Goal: Check status

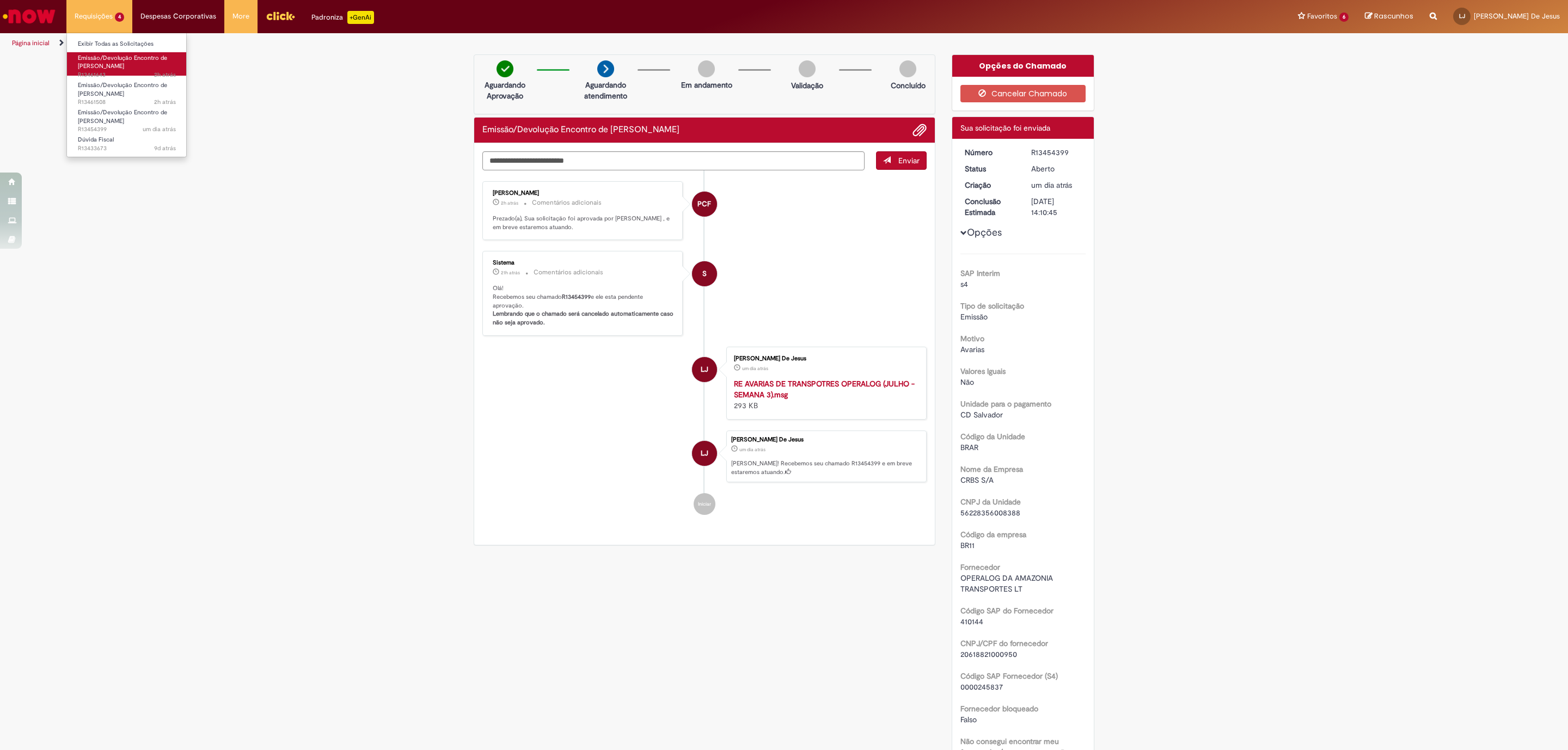
click at [100, 75] on span "2h atrás 2 horas atrás R13461643" at bounding box center [127, 75] width 98 height 9
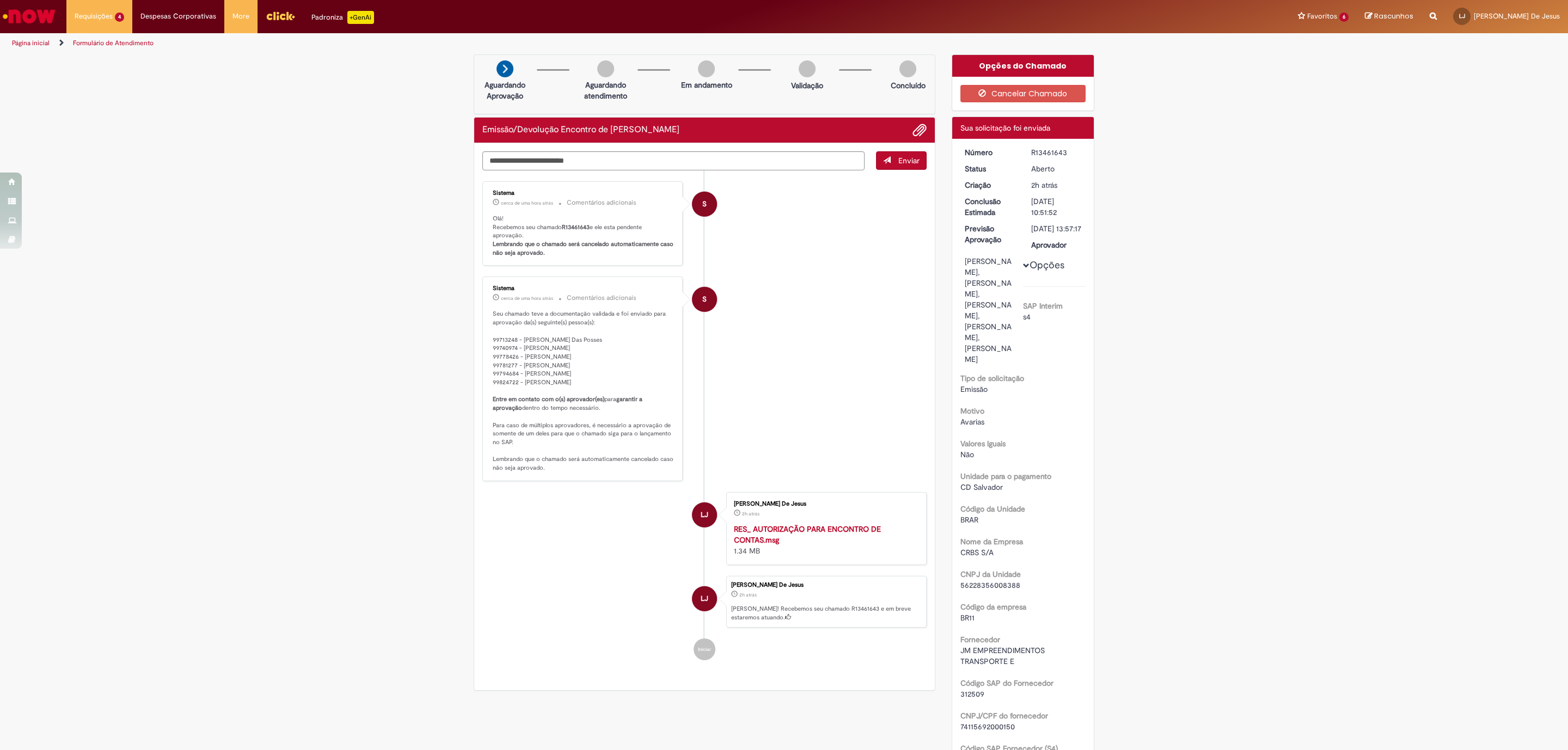
scroll to position [408, 0]
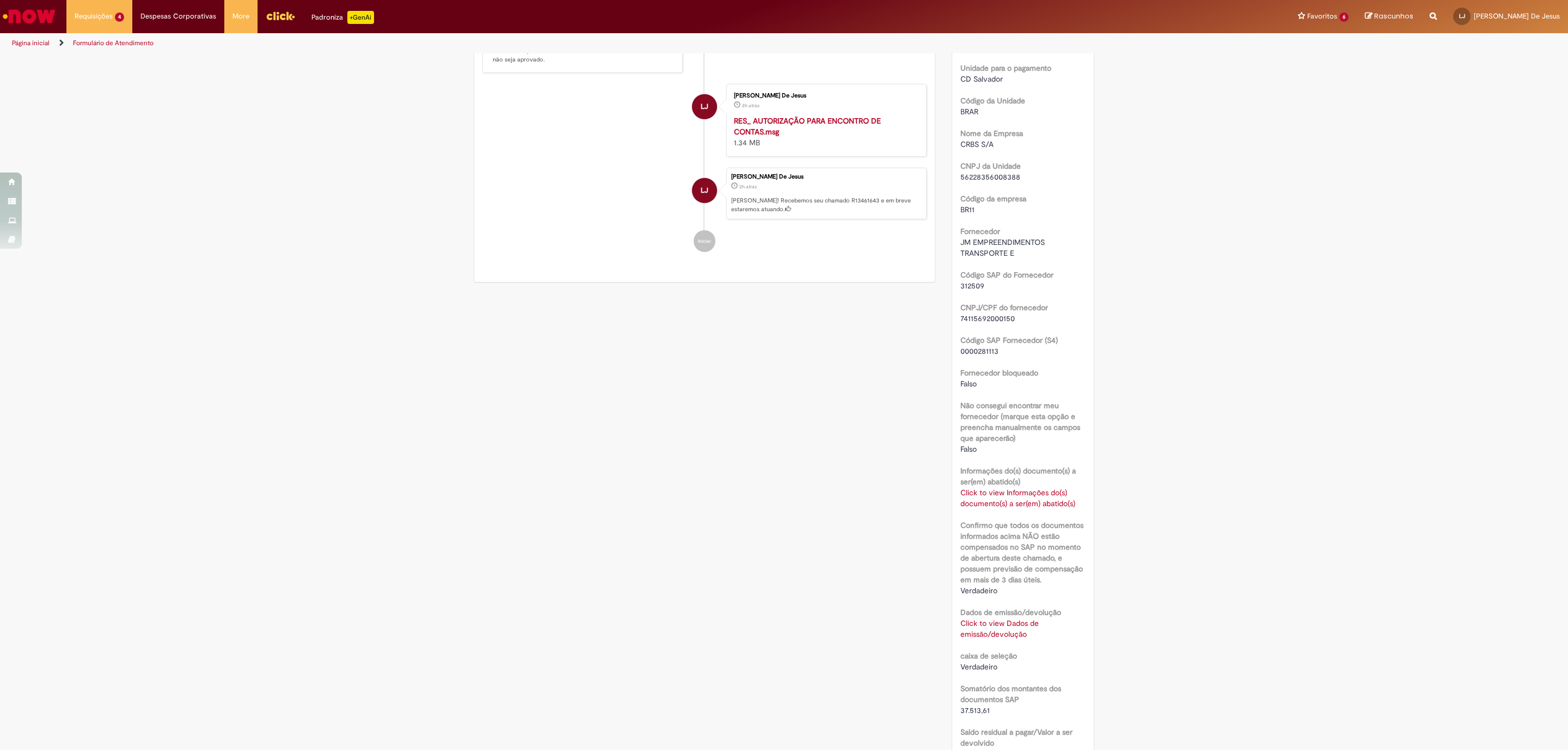
click at [1002, 508] on link "Click to view Informações do(s) documento(s) a ser(em) abatido(s)" at bounding box center [1018, 498] width 115 height 21
click at [854, 430] on div "Verificar Código de Barras Aguardando Aprovação Aguardando atendimento Em andam…" at bounding box center [784, 333] width 637 height 1373
click at [1168, 513] on span "×" at bounding box center [1171, 512] width 6 height 15
click at [1015, 508] on link "Click to view Informações do(s) documento(s) a ser(em) abatido(s)" at bounding box center [1018, 498] width 115 height 21
click at [1168, 515] on span "×" at bounding box center [1171, 512] width 6 height 15
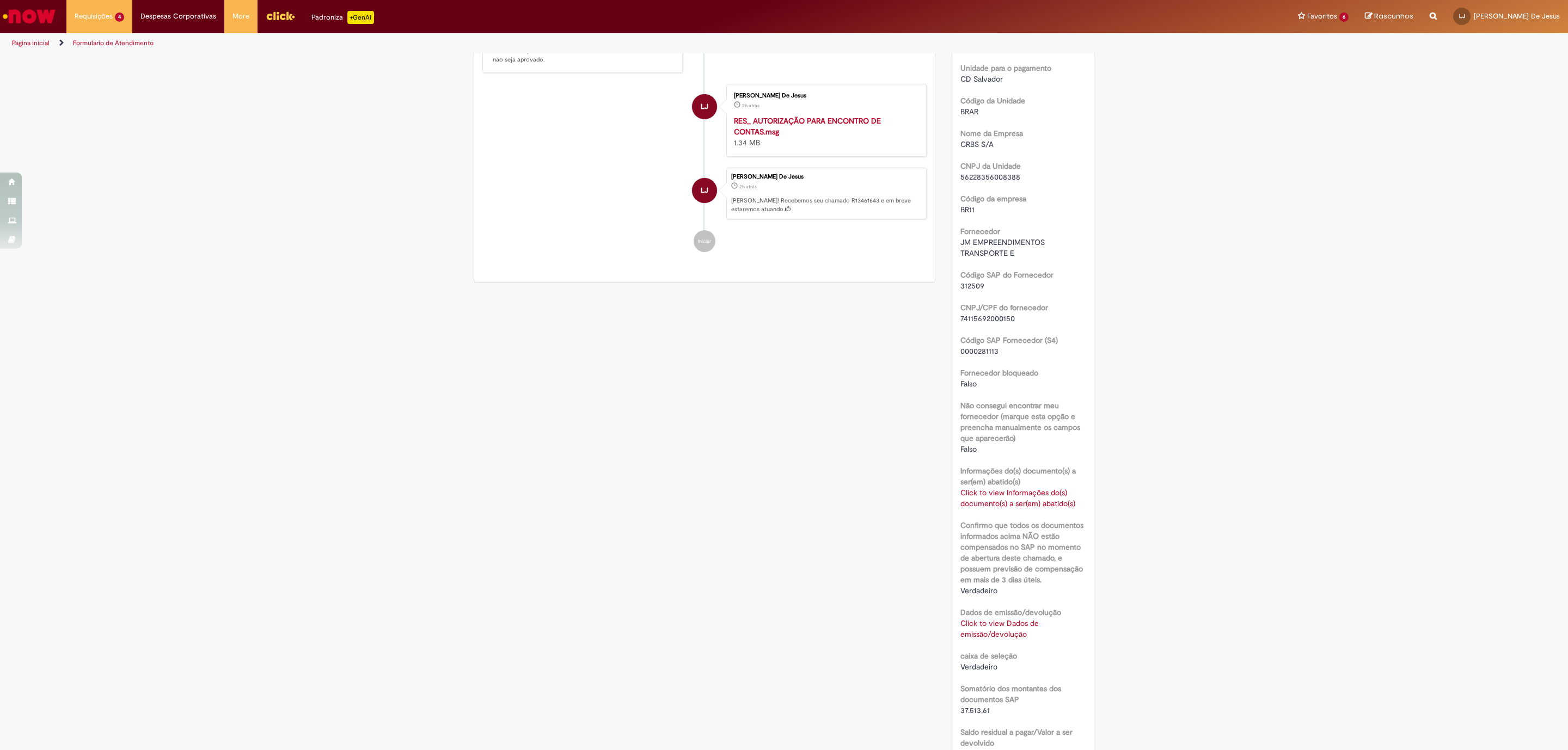
click at [1005, 639] on link "Click to view Dados de emissão/devolução" at bounding box center [1000, 629] width 79 height 21
click at [1150, 647] on span "×" at bounding box center [1150, 642] width 6 height 15
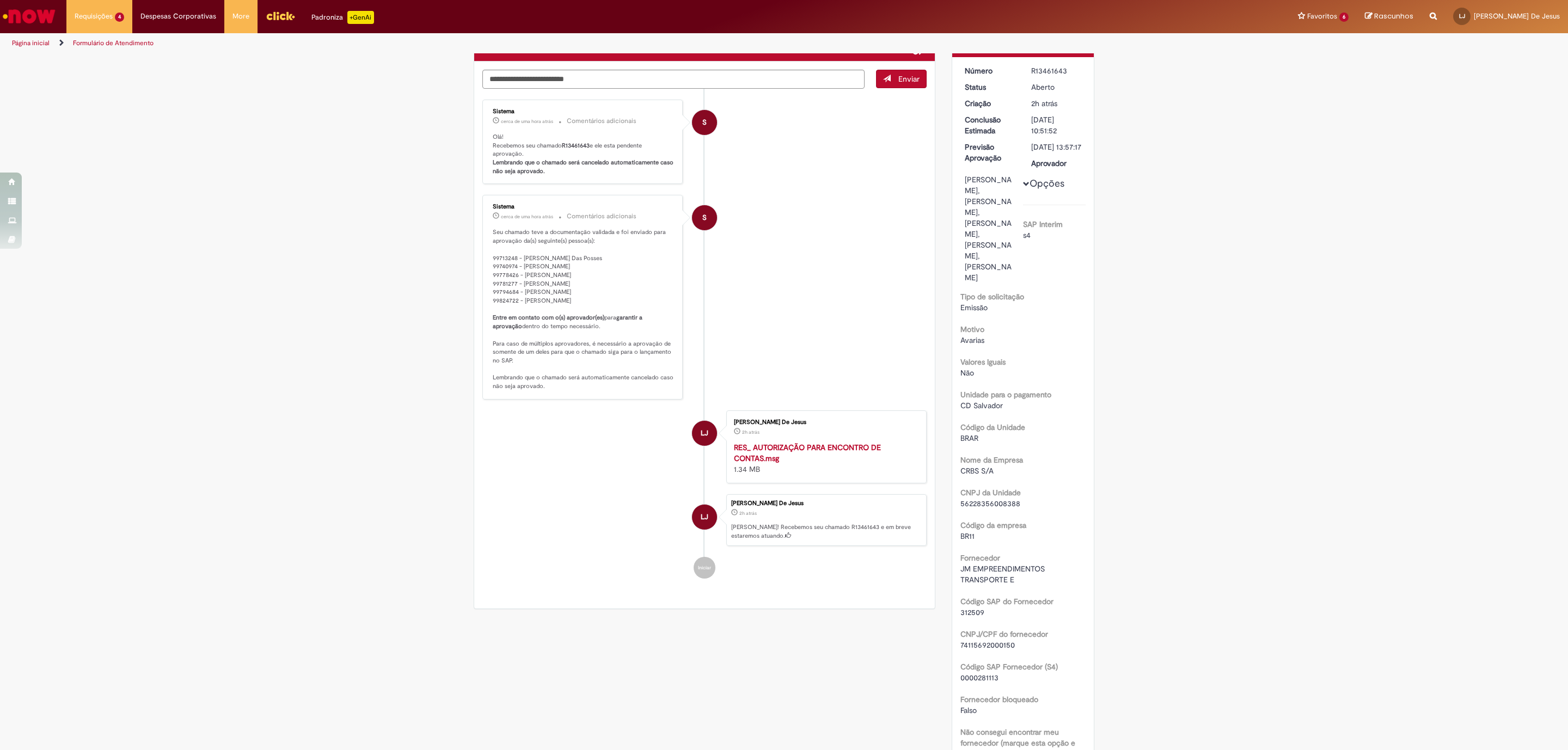
scroll to position [0, 0]
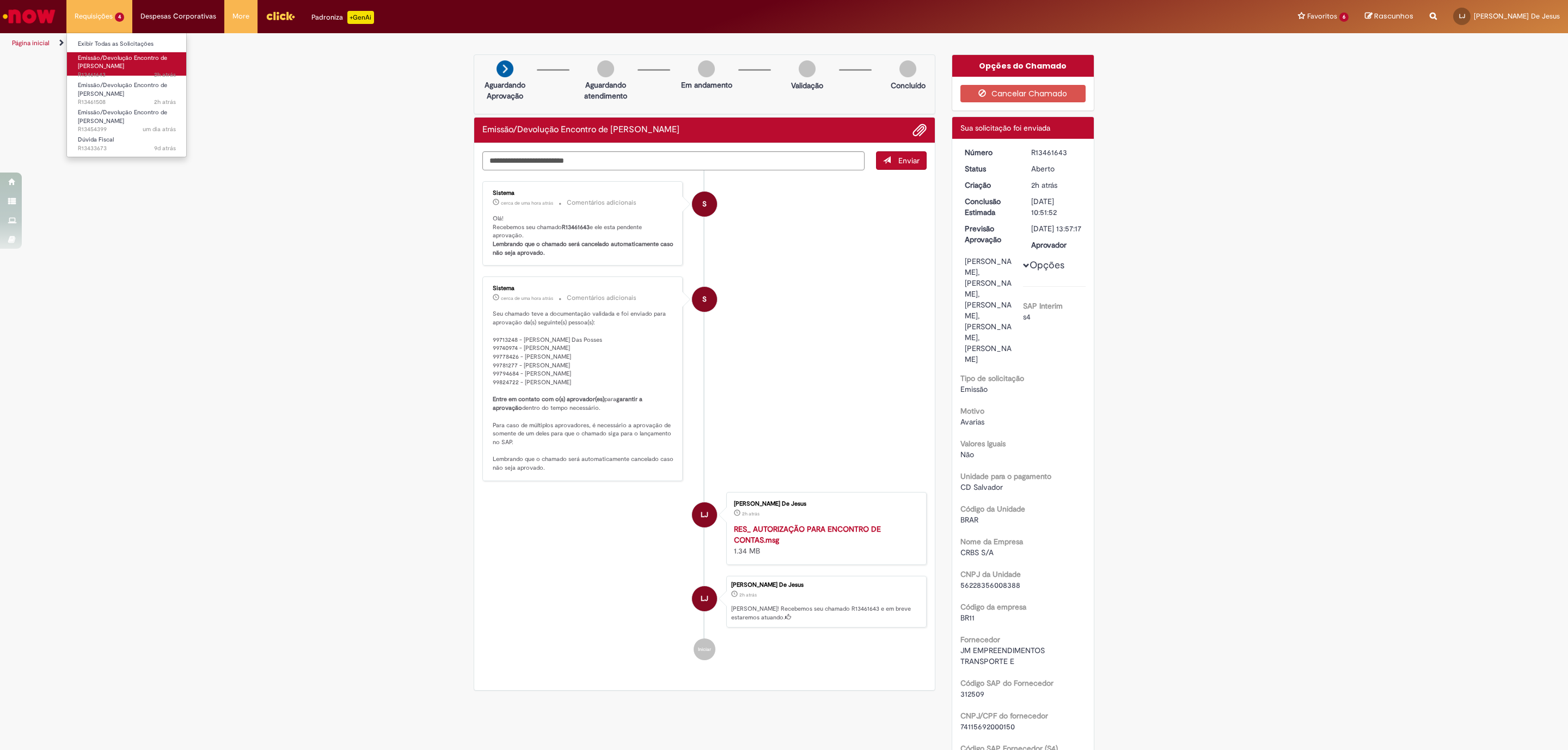
click at [122, 69] on span "Emissão/Devolução Encontro de [PERSON_NAME]" at bounding box center [122, 62] width 89 height 17
click at [122, 89] on span "Emissão/Devolução Encontro de [PERSON_NAME]" at bounding box center [122, 89] width 89 height 17
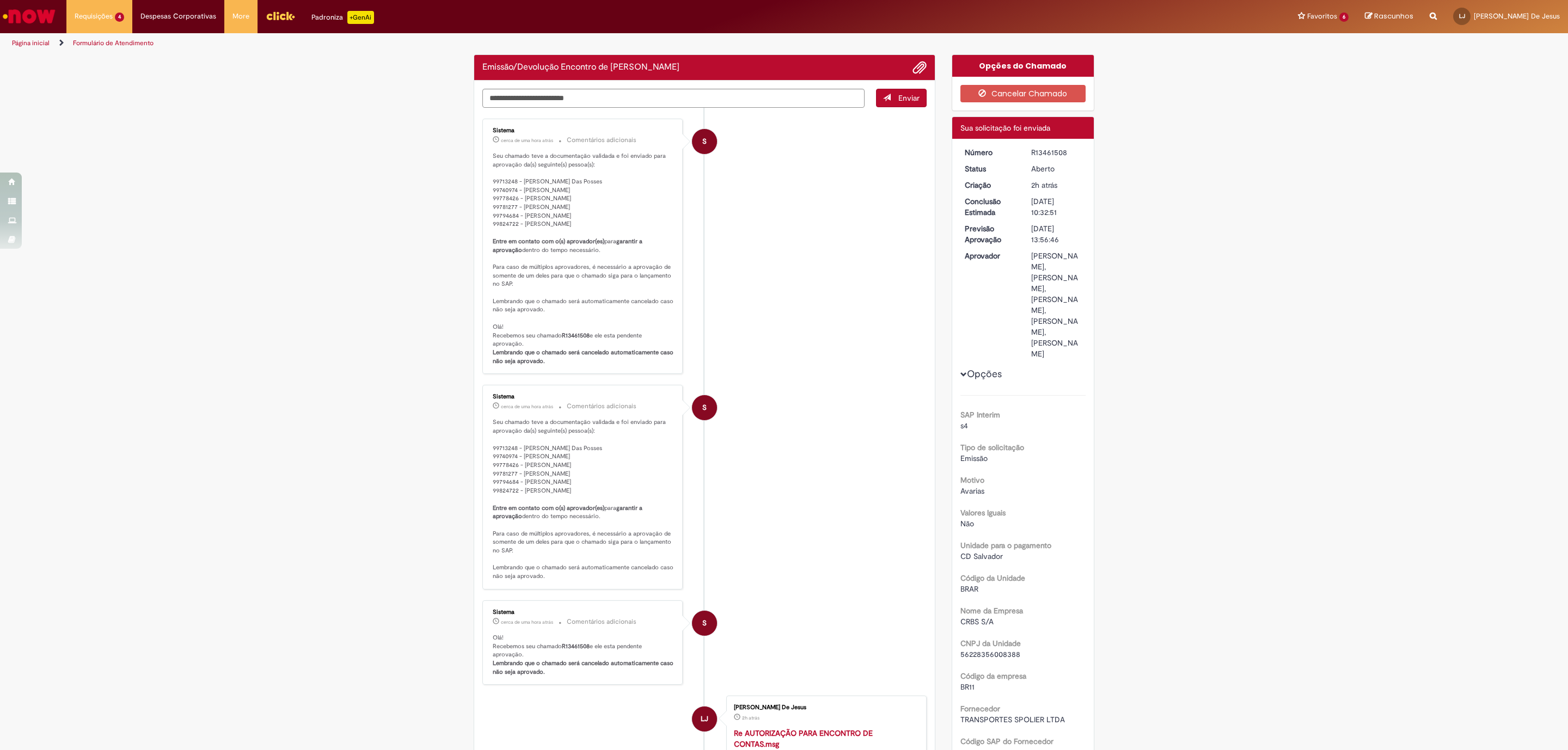
click at [1138, 458] on div "Verificar Código de Barras Emissão/Devolução Encontro de Contas Fornecedor Envi…" at bounding box center [784, 765] width 1568 height 1421
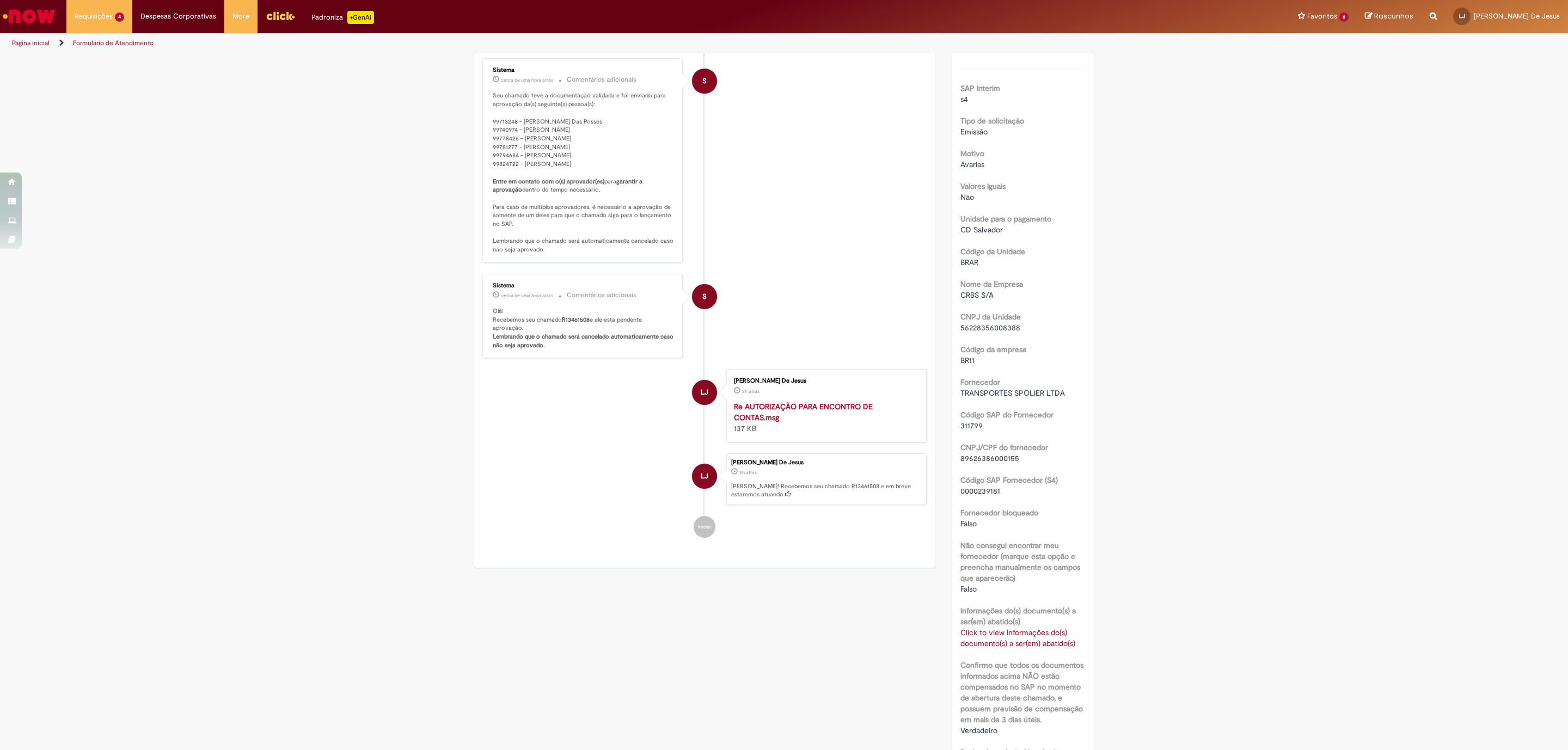
scroll to position [389, 0]
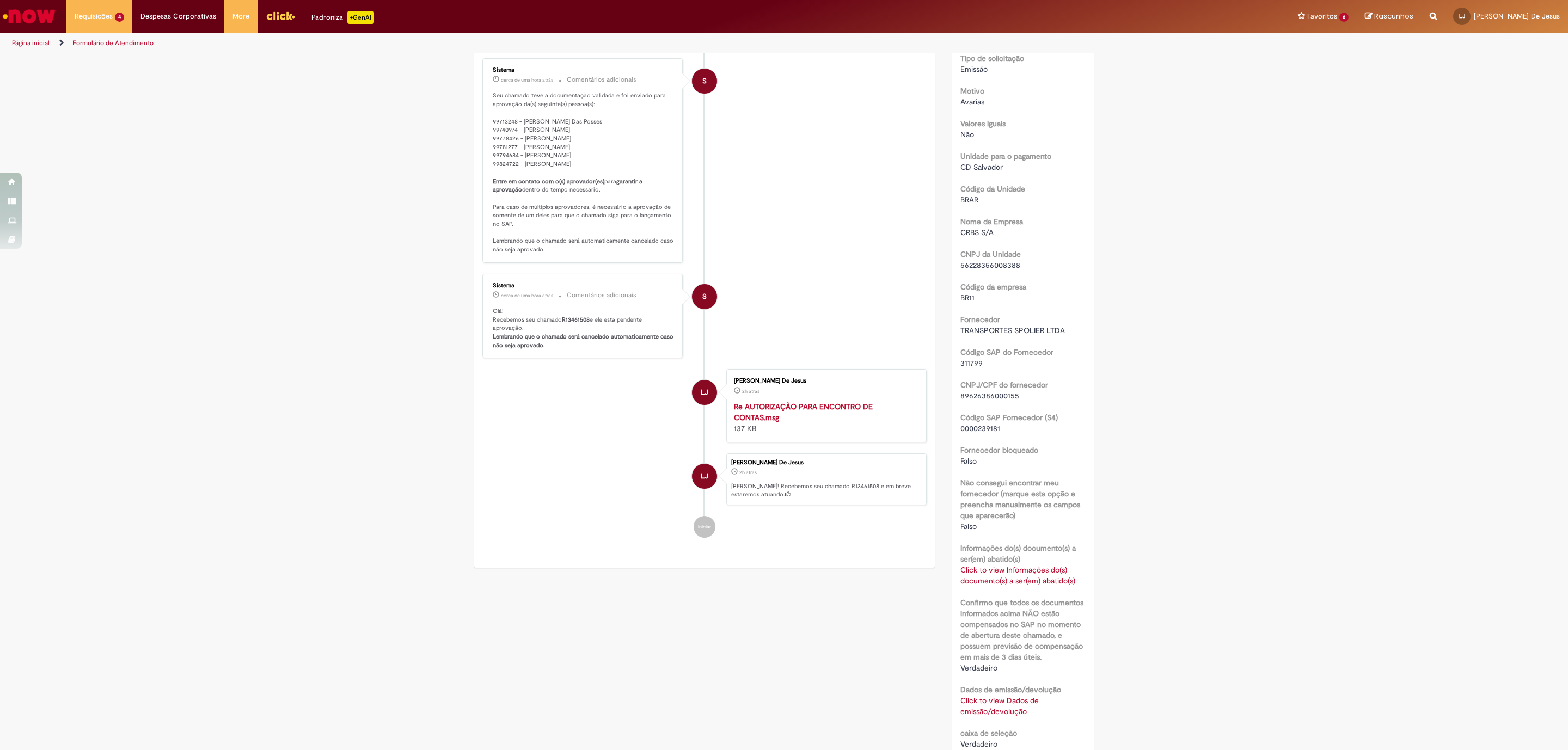
click at [1013, 586] on link "Click to view Informações do(s) documento(s) a ser(em) abatido(s)" at bounding box center [1018, 575] width 115 height 21
click at [1004, 716] on link "Click to view Dados de emissão/devolução" at bounding box center [1000, 706] width 79 height 21
click at [201, 64] on div "Verificar Código de Barras Aguardando Aprovação Aguardando atendimento Em andam…" at bounding box center [784, 375] width 1568 height 1421
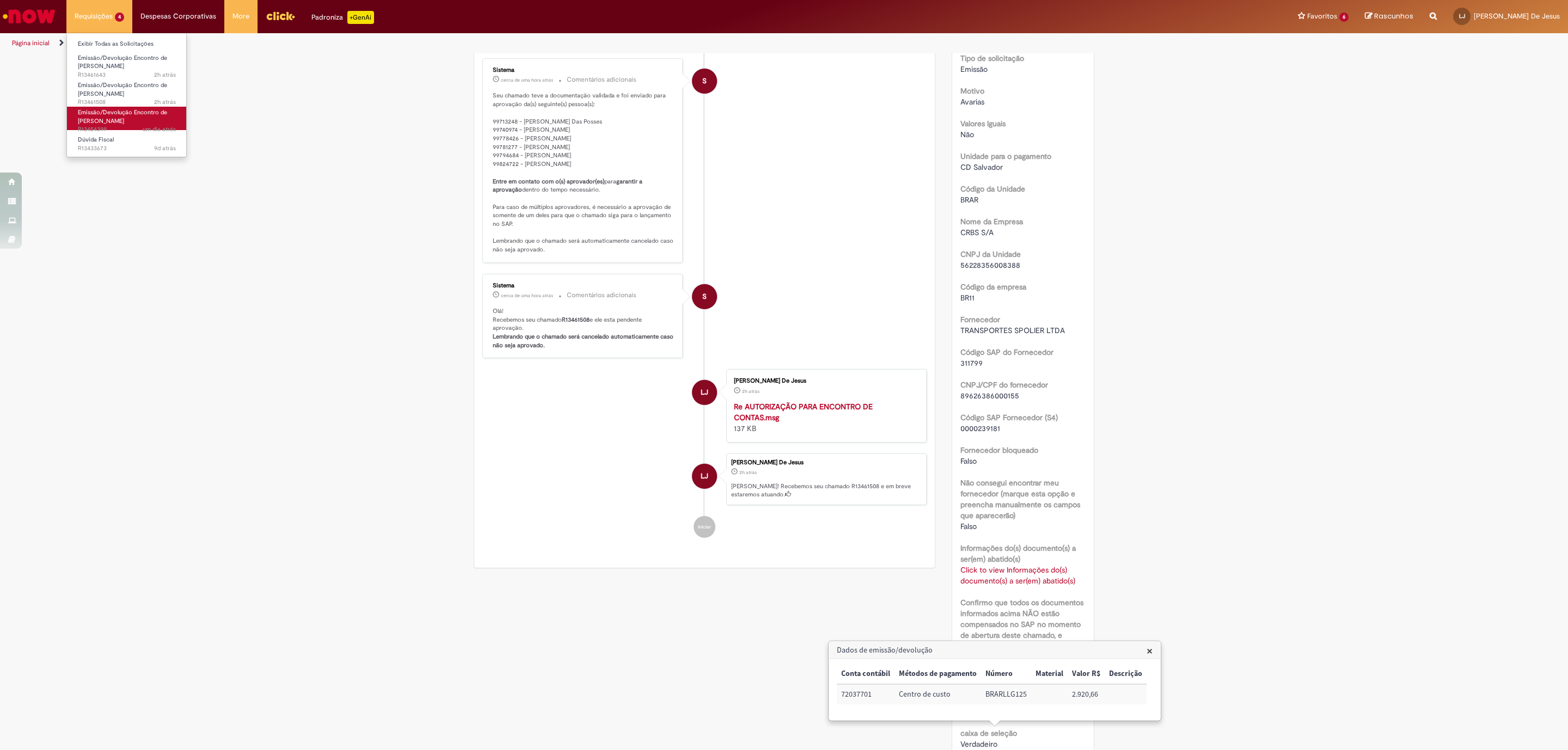
click at [135, 111] on span "Emissão/Devolução Encontro de [PERSON_NAME]" at bounding box center [122, 116] width 89 height 17
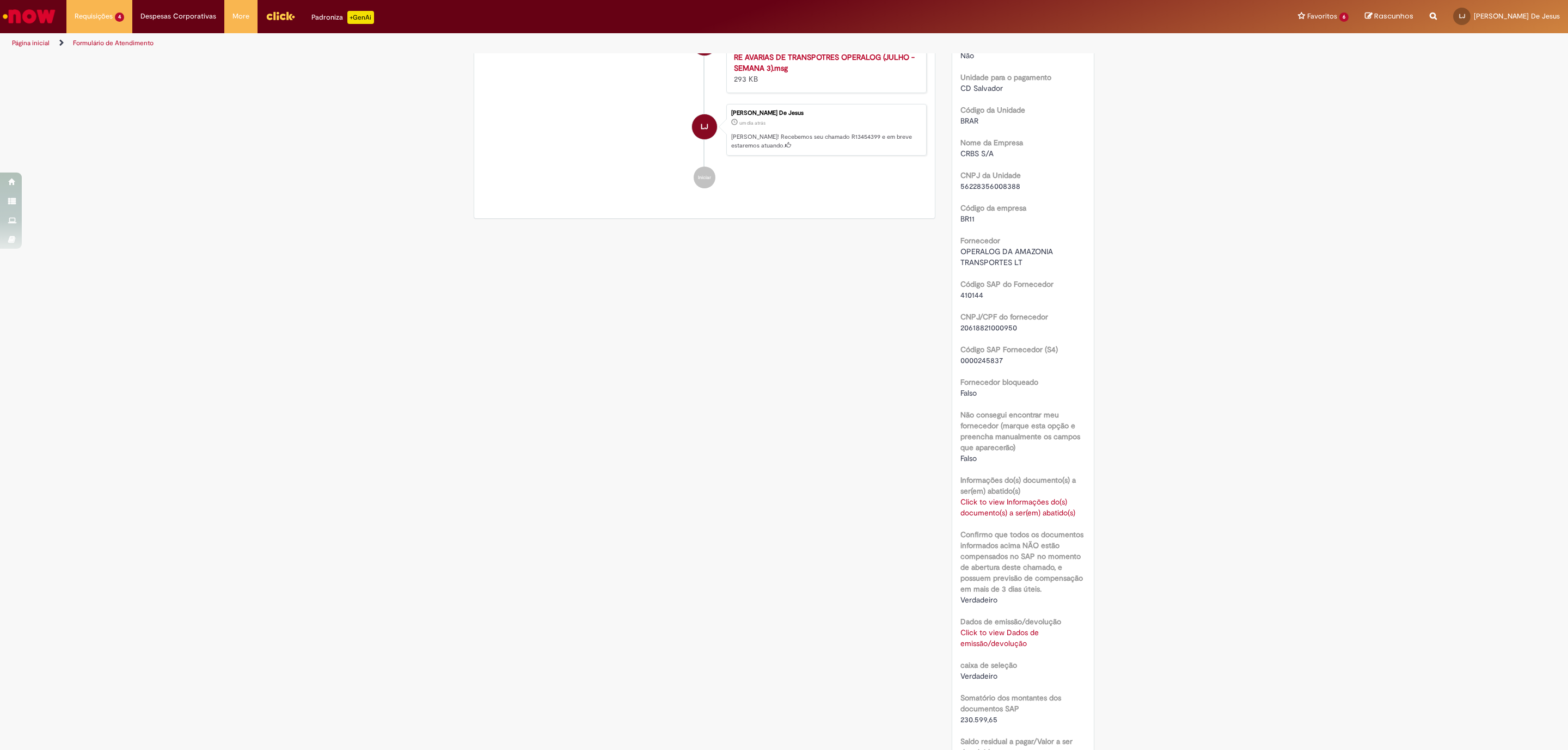
scroll to position [572, 0]
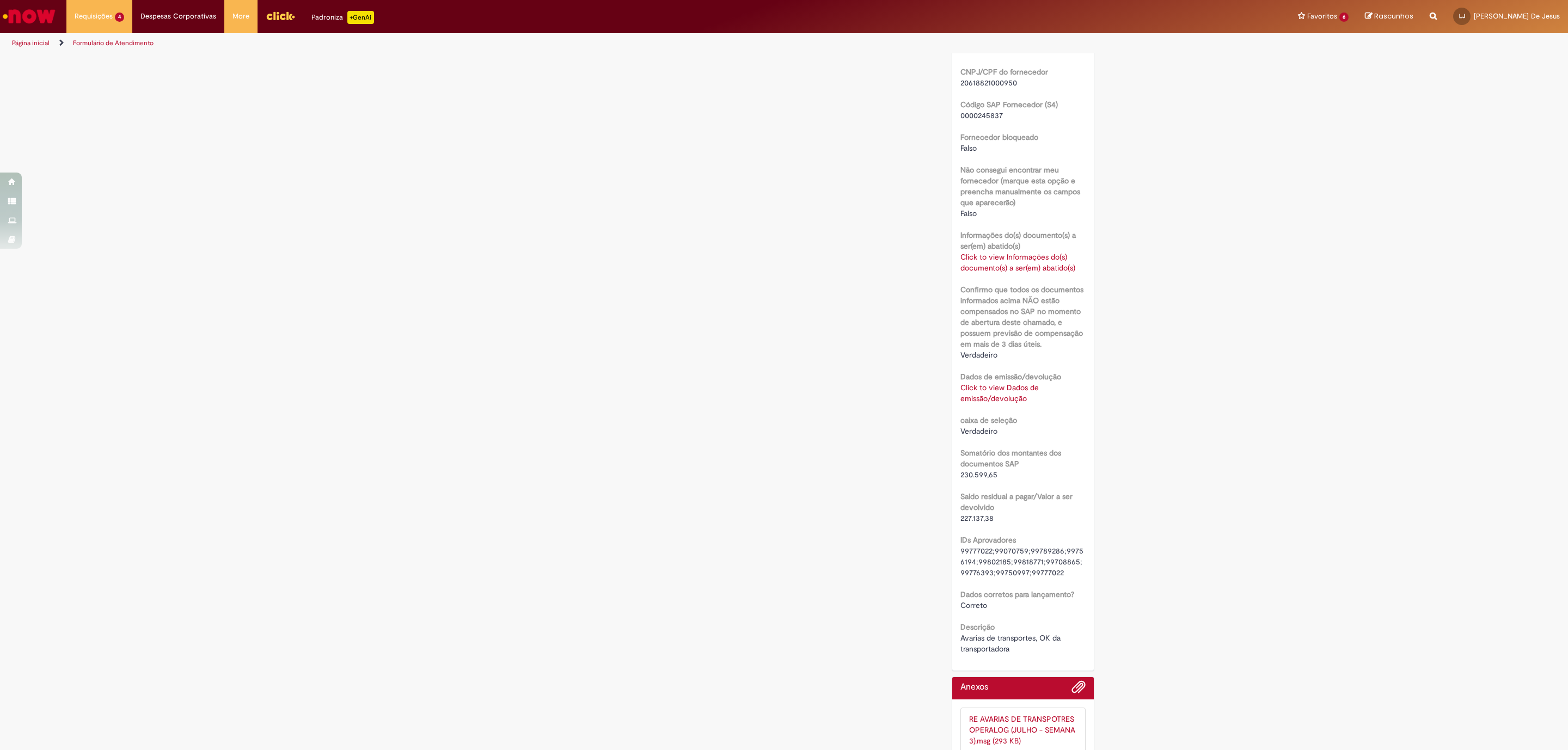
click at [978, 397] on link "Click to view Dados de emissão/devolução" at bounding box center [1000, 393] width 79 height 21
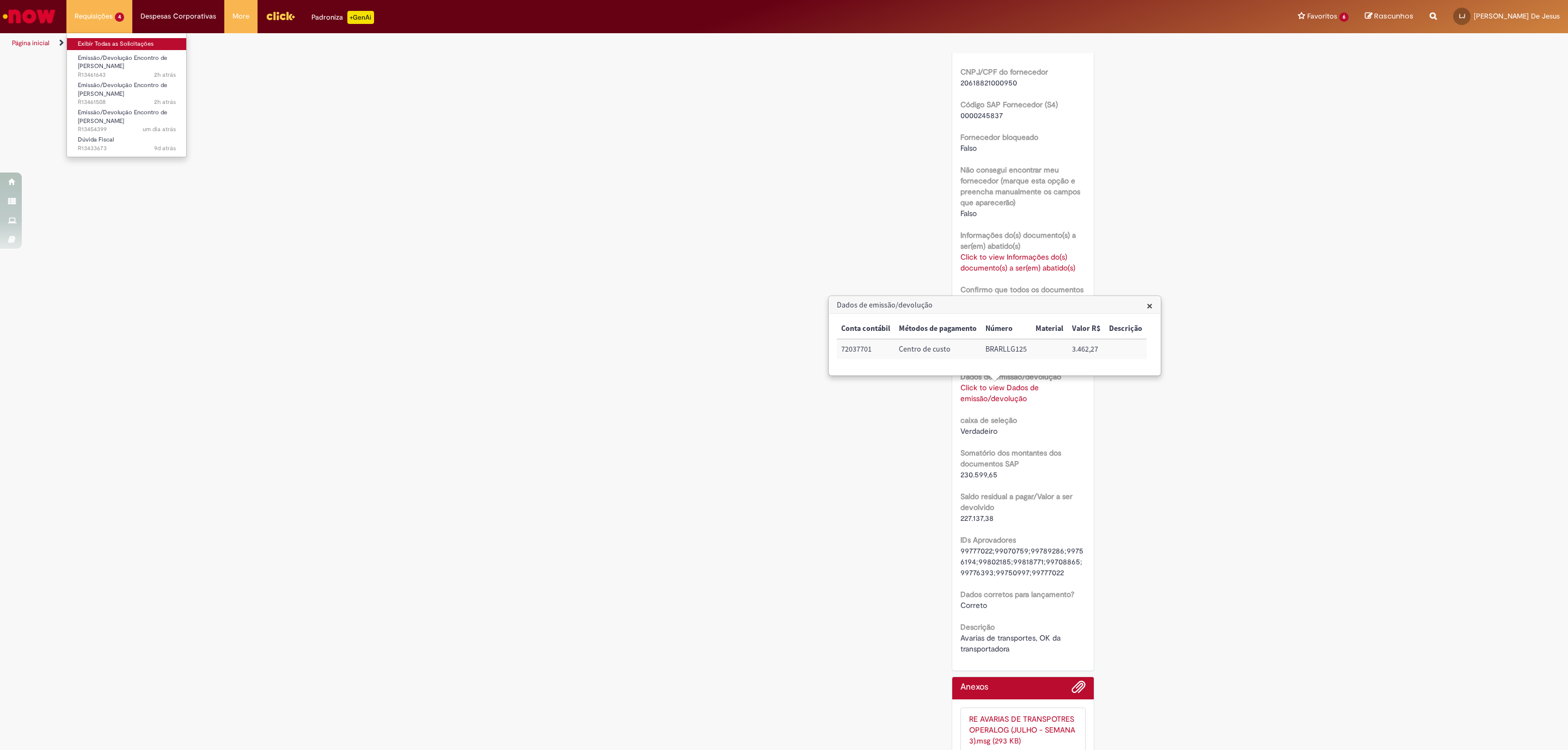
click at [106, 44] on link "Exibir Todas as Solicitações" at bounding box center [127, 44] width 120 height 12
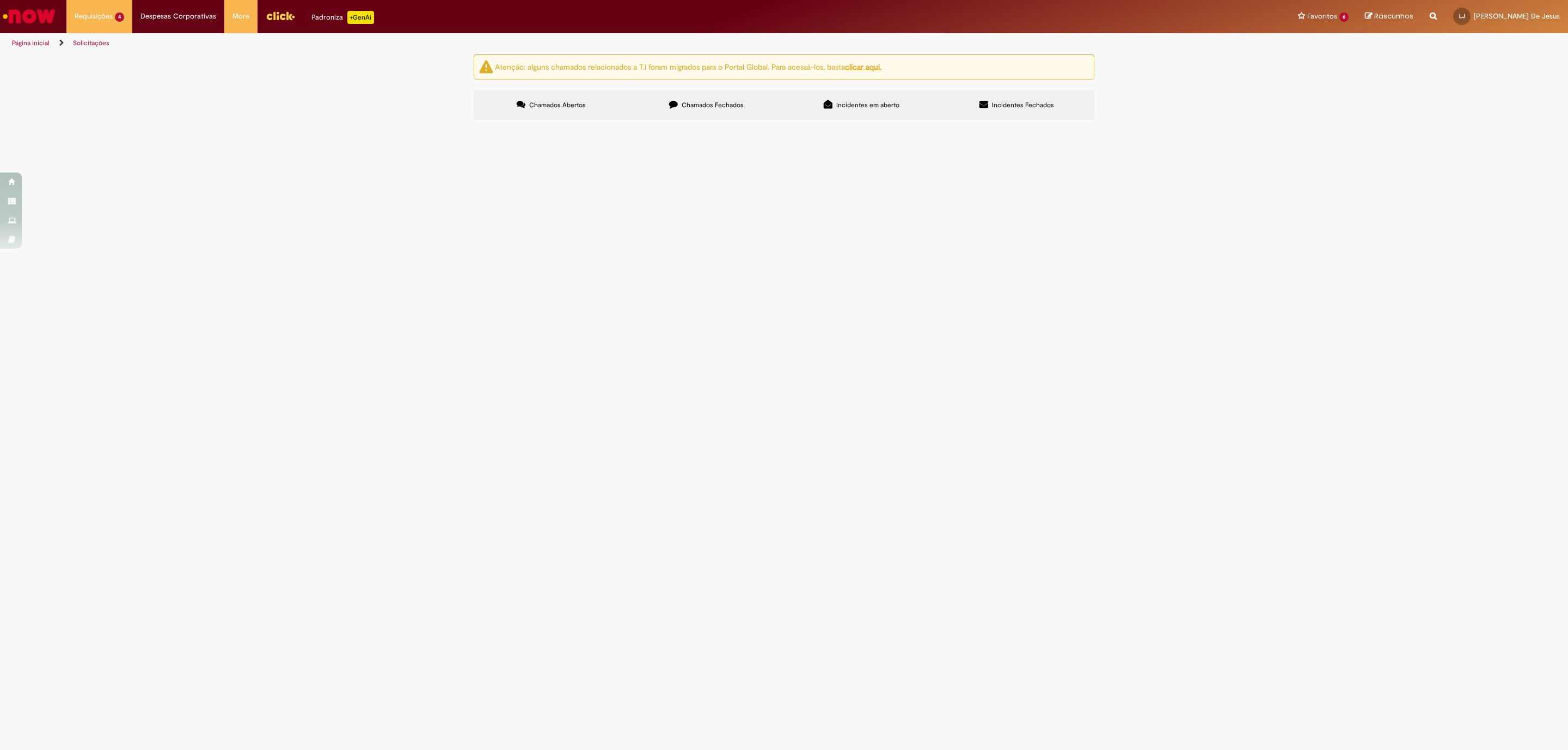
click at [718, 103] on span "Chamados Fechados" at bounding box center [713, 105] width 62 height 9
click at [0, 0] on span "Avarias de transportes, OK da transportadora" at bounding box center [0, 0] width 0 height 0
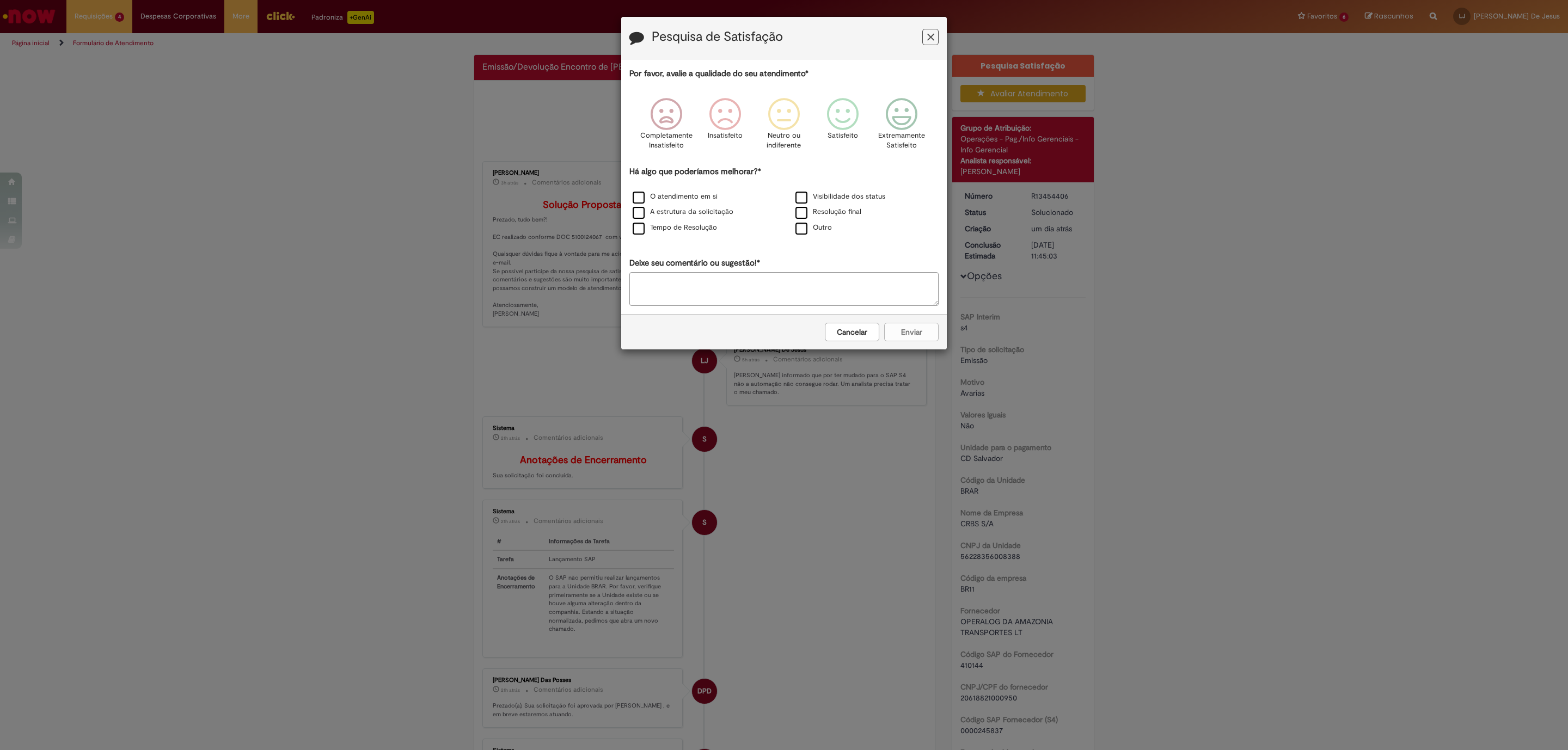
click at [929, 40] on icon "Feedback" at bounding box center [931, 37] width 7 height 12
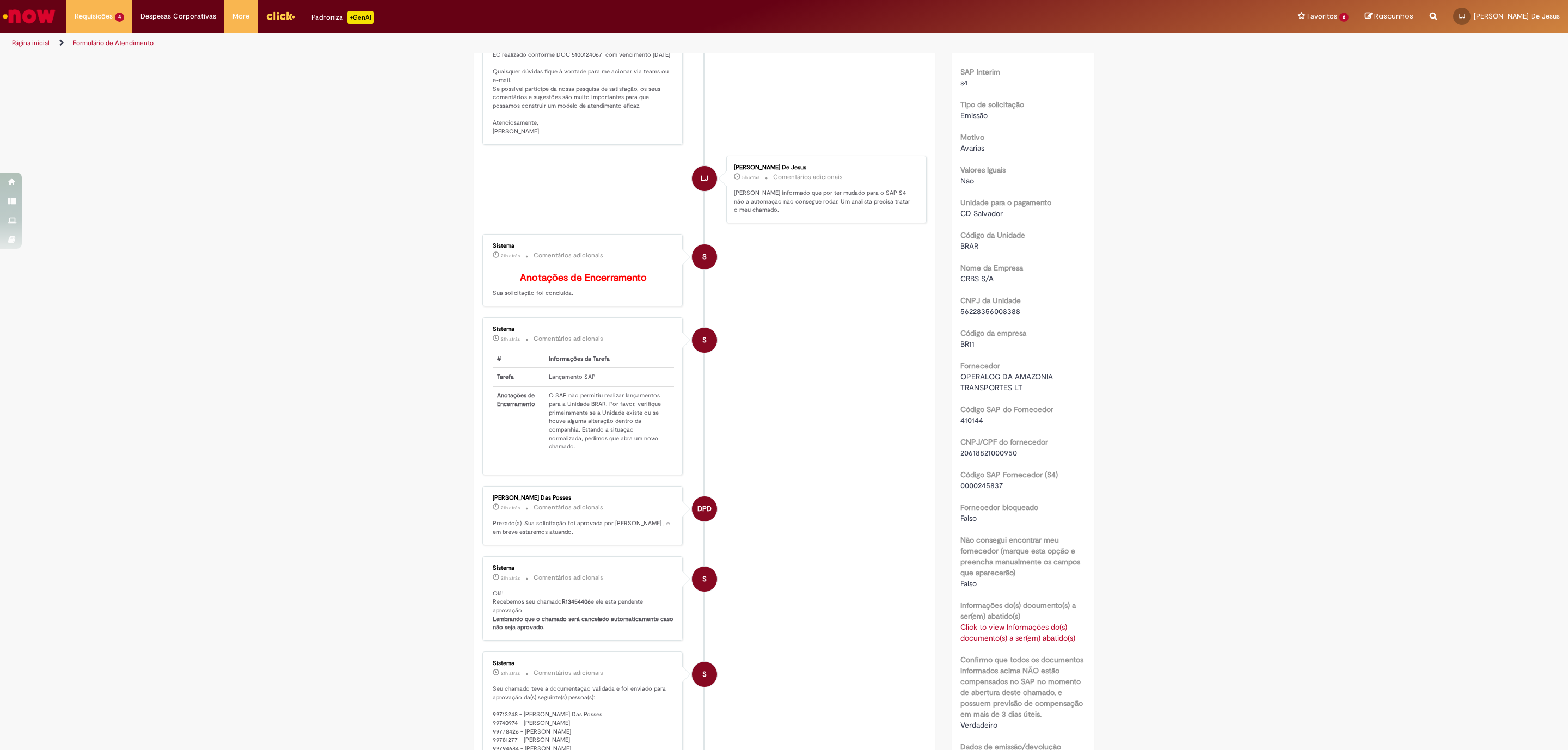
scroll to position [653, 0]
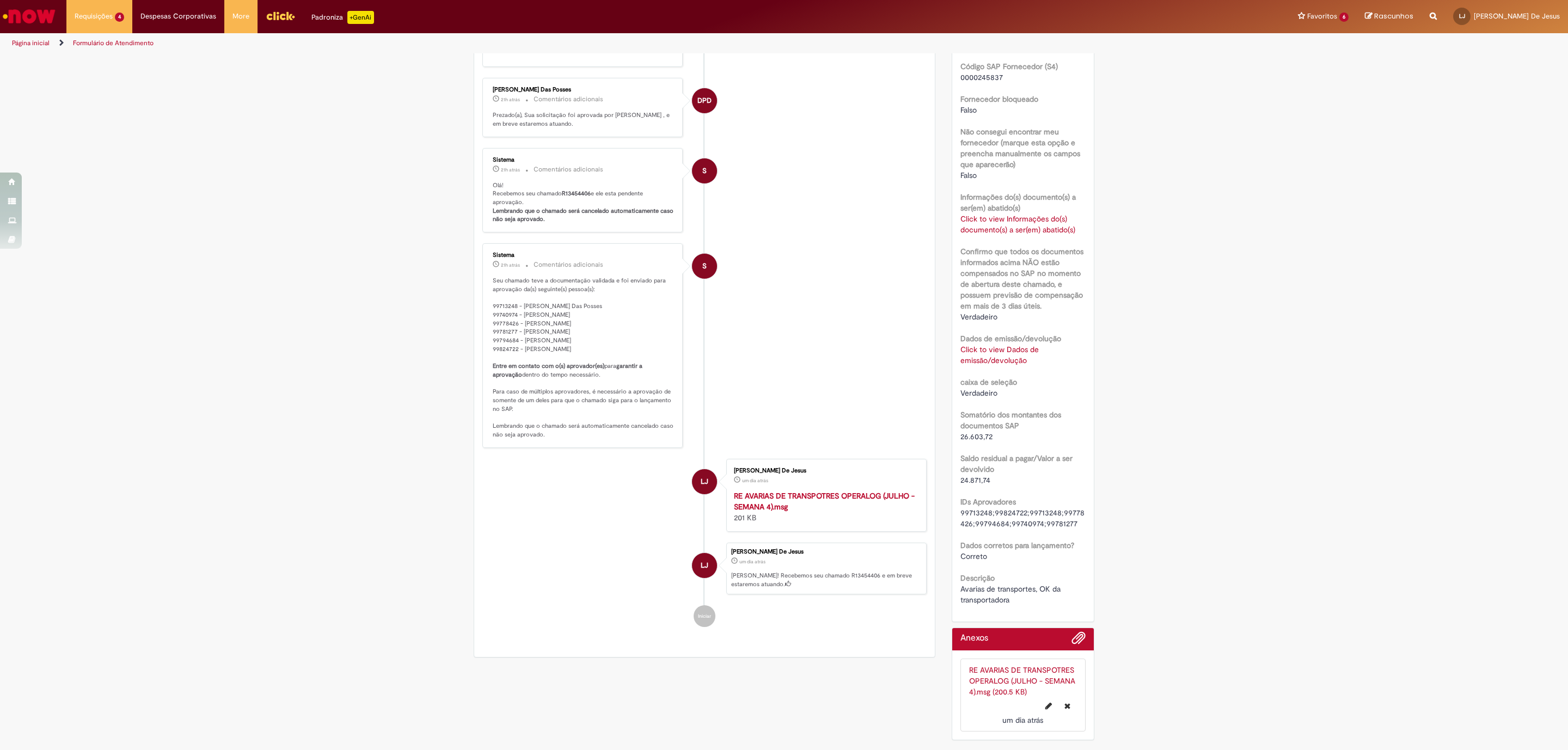
click at [989, 350] on link "Click to view Dados de emissão/devolução" at bounding box center [1000, 355] width 79 height 21
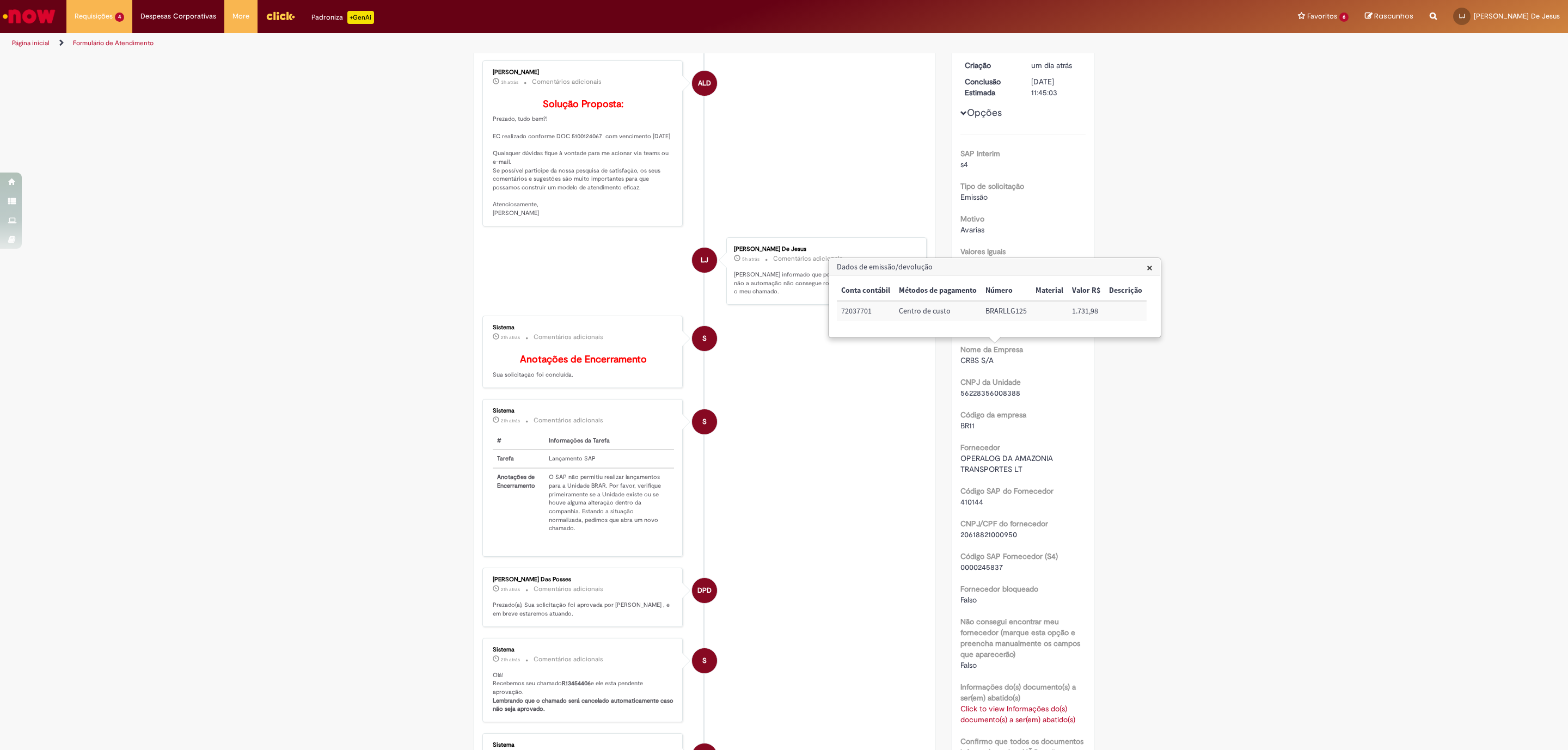
scroll to position [0, 0]
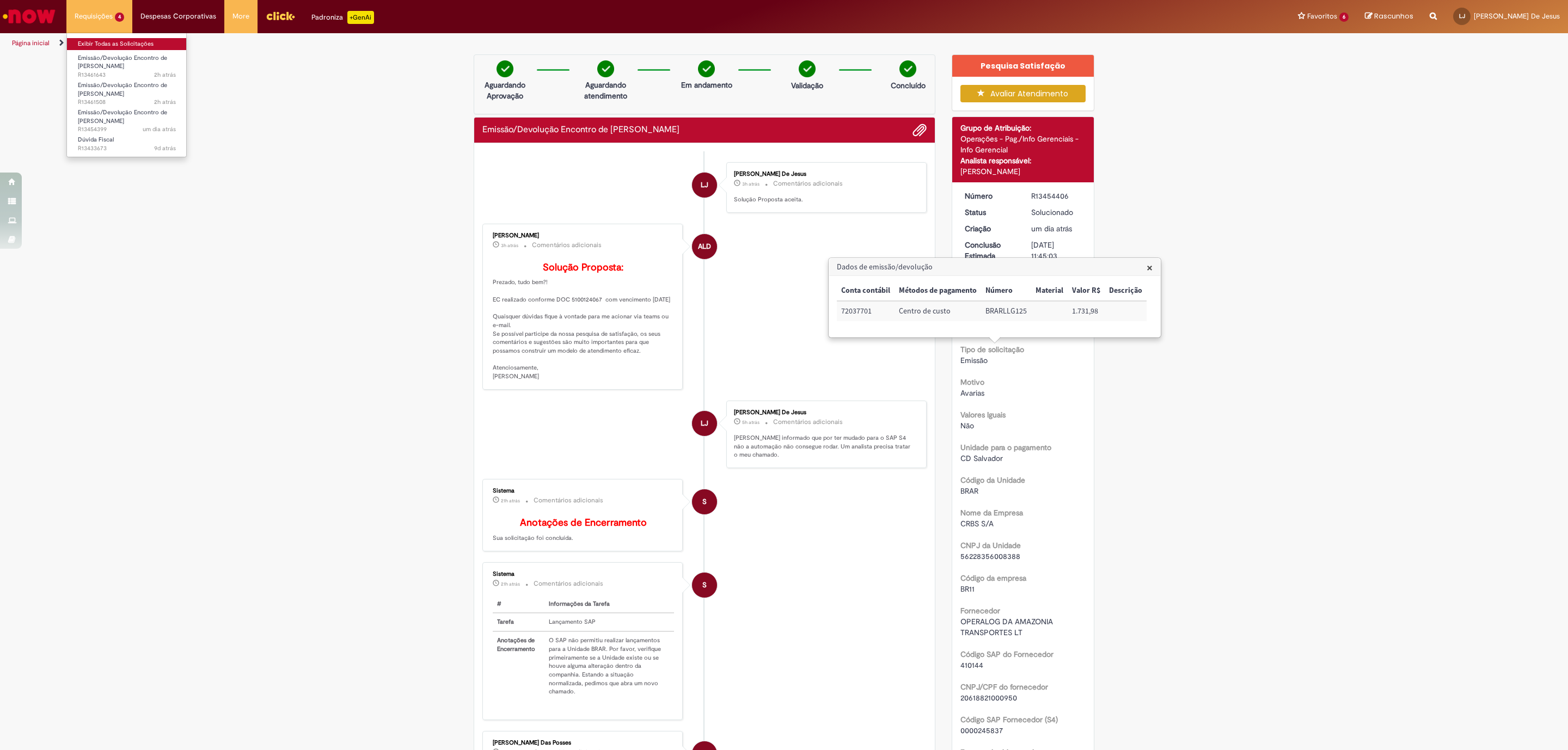
click at [121, 39] on link "Exibir Todas as Solicitações" at bounding box center [127, 44] width 120 height 12
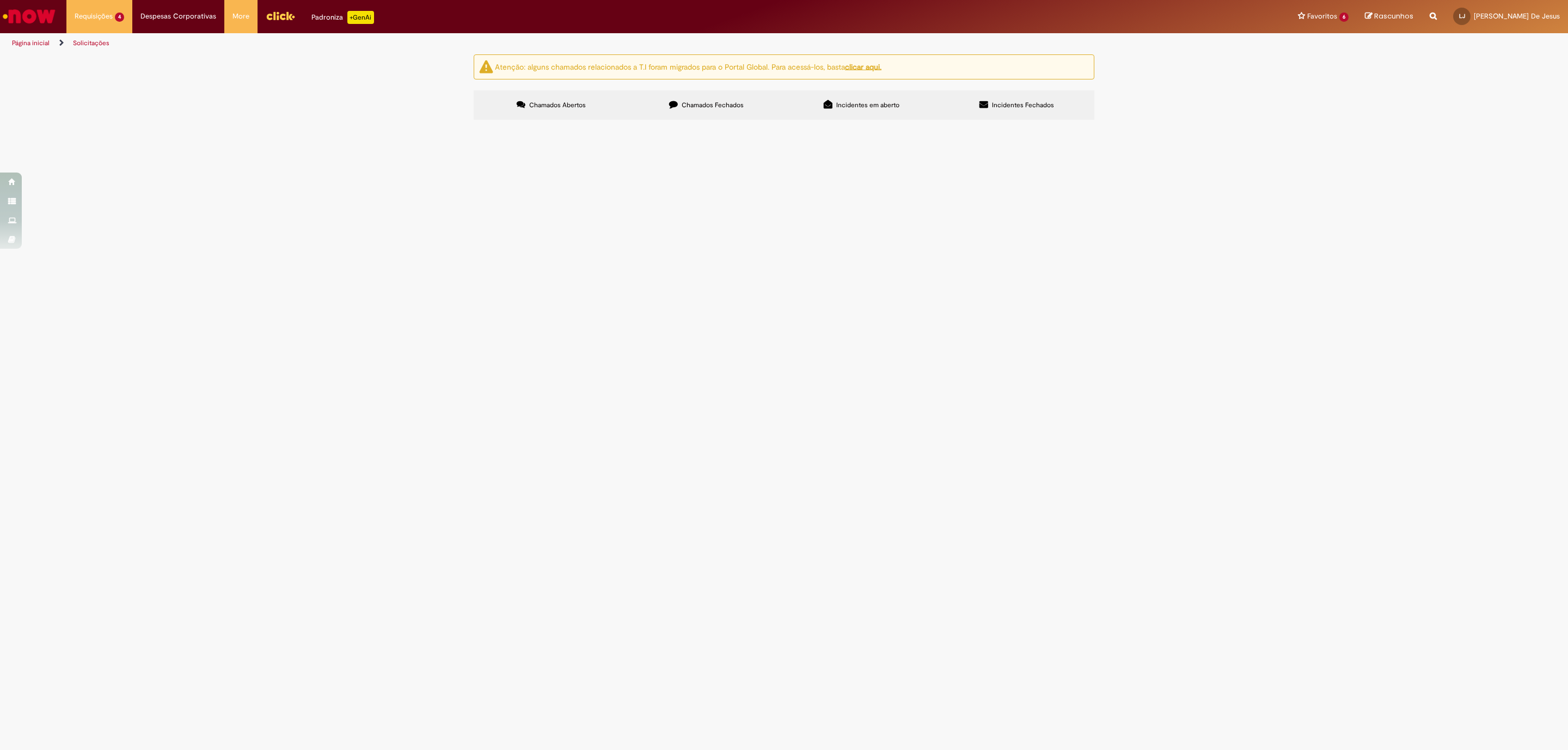
click at [0, 0] on section "Itens solicitados Exportar como PDF Exportar como Excel Exportar como CSV Itens…" at bounding box center [0, 0] width 0 height 0
click at [696, 118] on label "Chamados Fechados" at bounding box center [707, 105] width 155 height 30
click at [0, 0] on td "Avarias de transportes com OK da transportadora" at bounding box center [0, 0] width 0 height 0
click at [0, 0] on span "Avarias de transportes com OK da transportadora" at bounding box center [0, 0] width 0 height 0
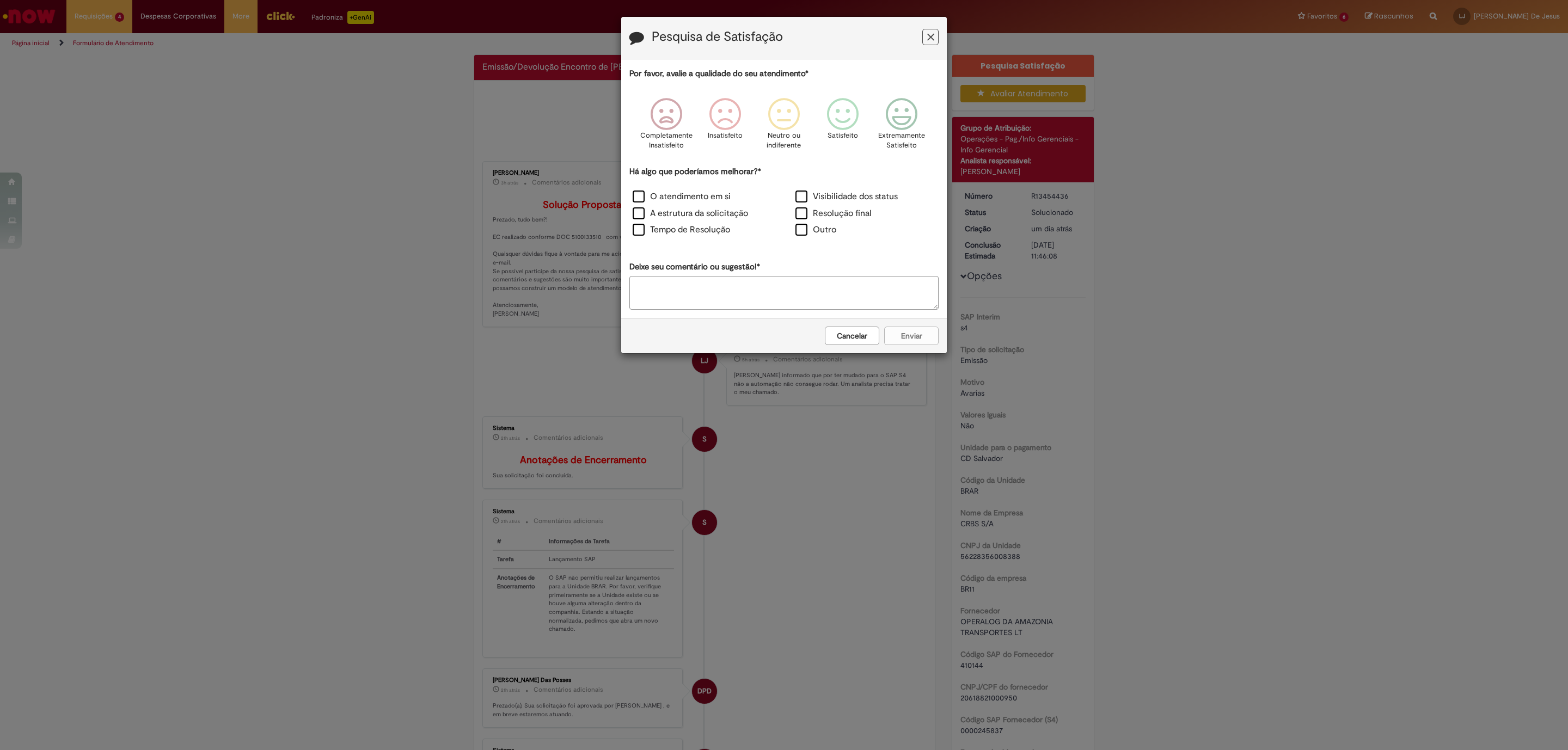
click at [928, 35] on icon "Feedback" at bounding box center [931, 37] width 7 height 12
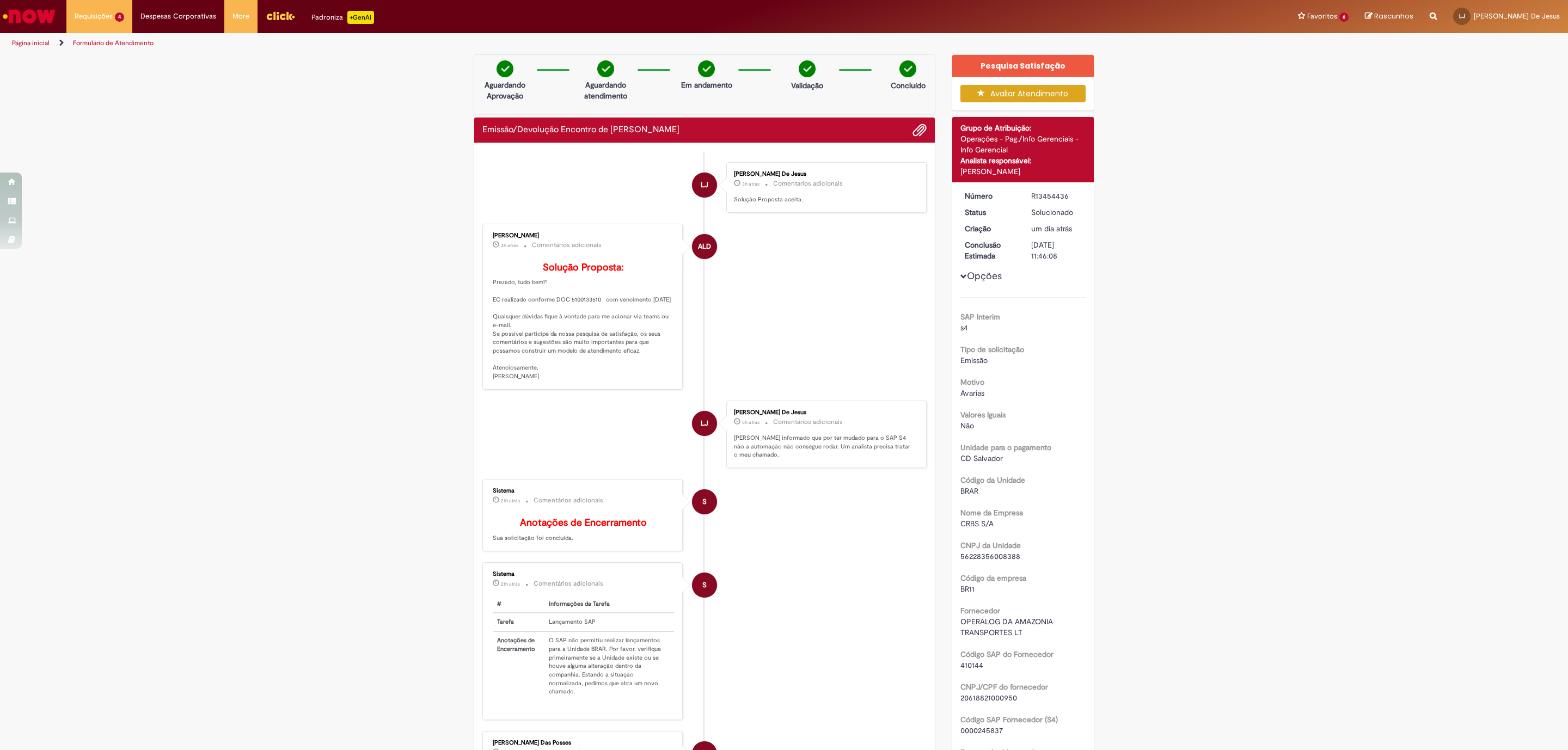
scroll to position [408, 0]
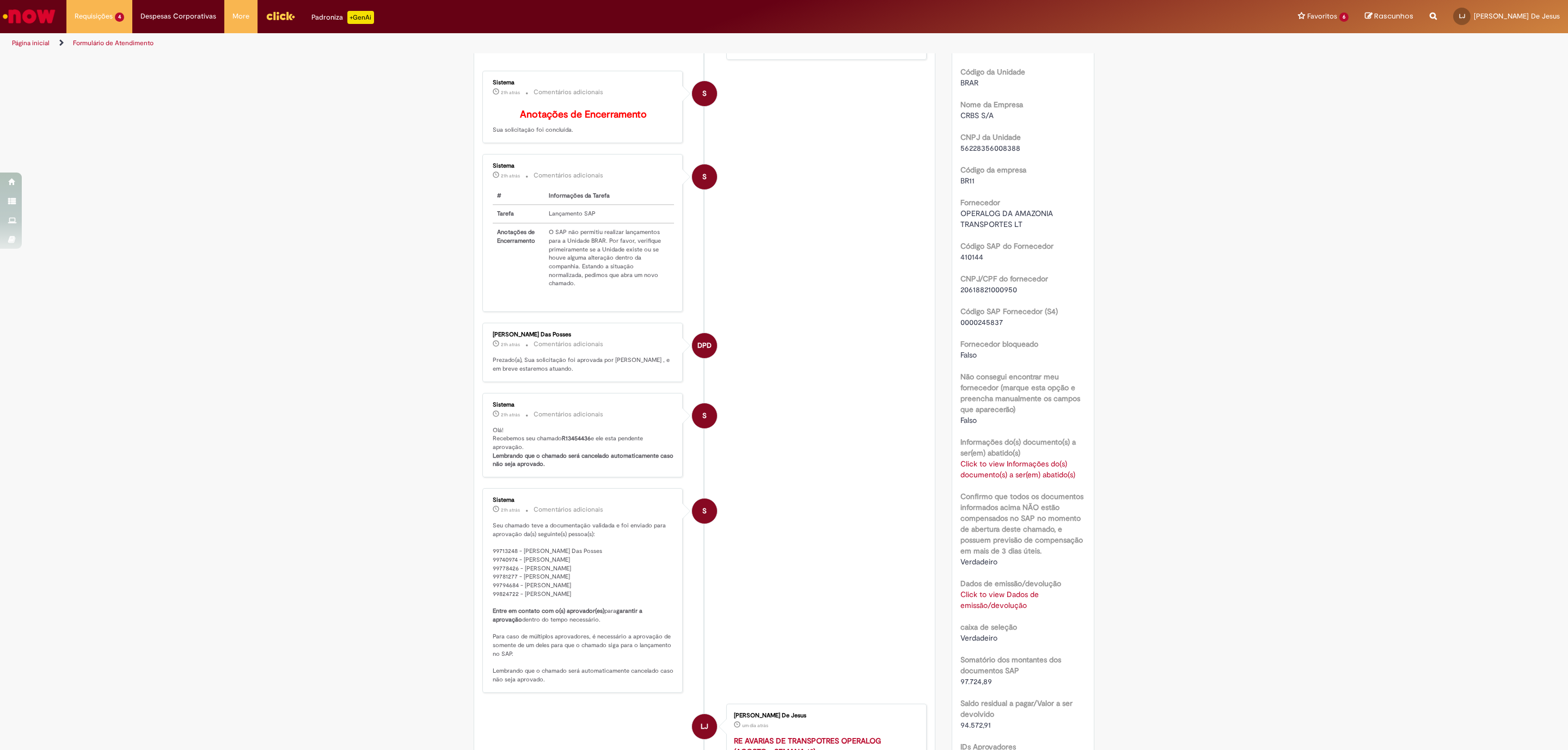
click at [997, 597] on link "Click to view Dados de emissão/devolução" at bounding box center [1000, 600] width 79 height 21
